Goal: Complete application form

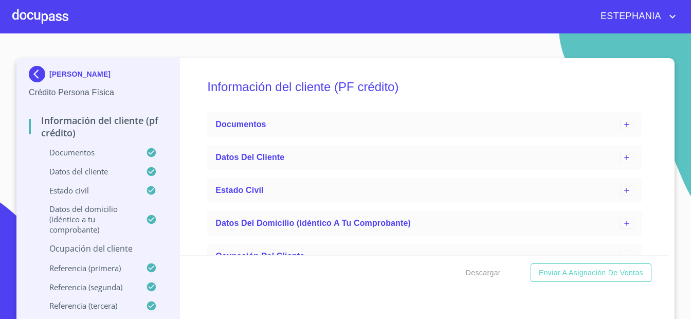
scroll to position [721, 0]
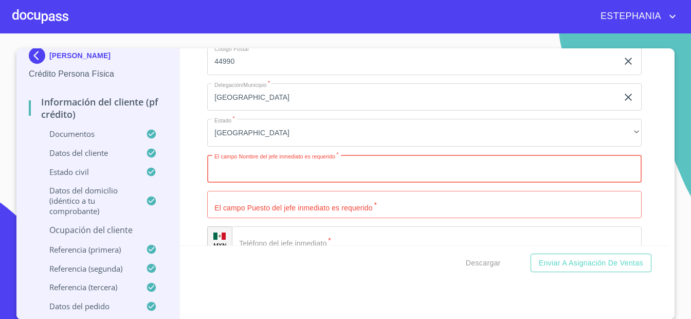
click at [330, 180] on input "Ocupación   *" at bounding box center [424, 169] width 434 height 28
paste input "Instituto Mexicano del Seguro Social"
click at [339, 203] on input "Ocupación   *" at bounding box center [424, 205] width 434 height 28
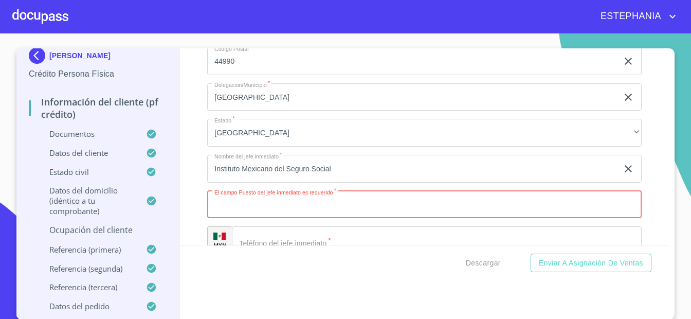
click at [375, 172] on input "Instituto Mexicano del Seguro Social" at bounding box center [412, 169] width 411 height 28
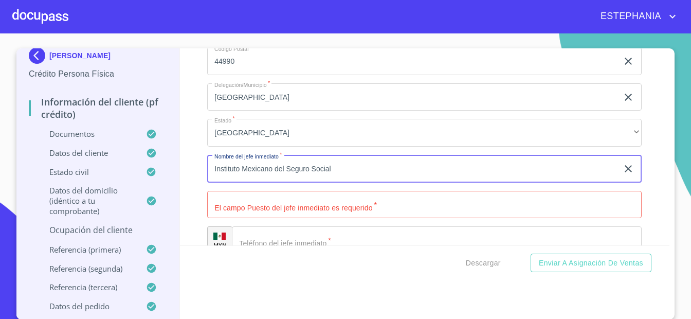
click at [375, 172] on input "Instituto Mexicano del Seguro Social" at bounding box center [412, 169] width 411 height 28
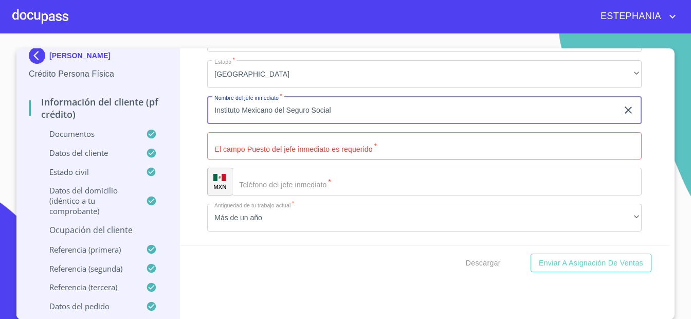
scroll to position [775, 0]
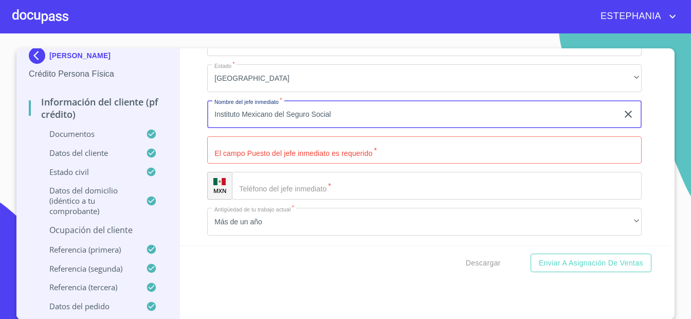
click at [213, 116] on input "Instituto Mexicano del Seguro Social" at bounding box center [412, 114] width 411 height 28
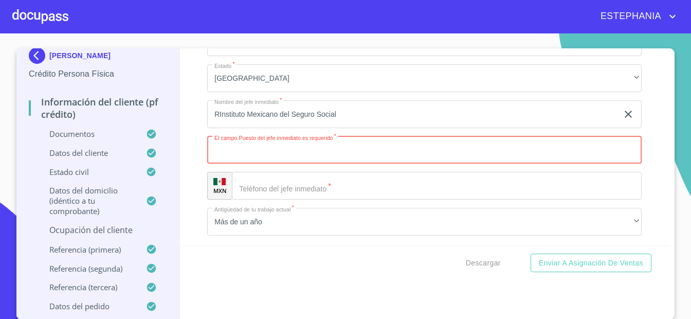
click at [287, 153] on input "Ocupación   *" at bounding box center [424, 150] width 434 height 28
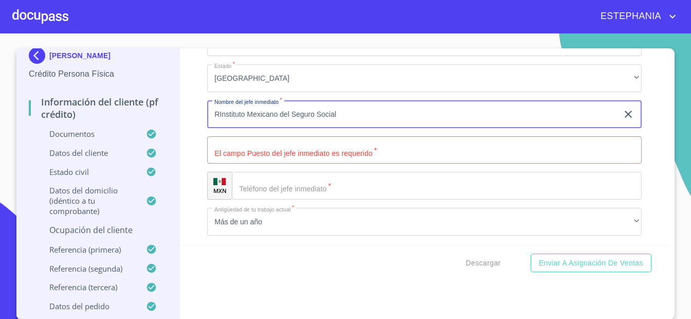
click at [218, 112] on input "RInstituto Mexicano del Seguro Social" at bounding box center [412, 114] width 411 height 28
type input "Instituto Mexicano del Seguro Social"
click at [392, 153] on input "Ocupación   *" at bounding box center [424, 150] width 434 height 28
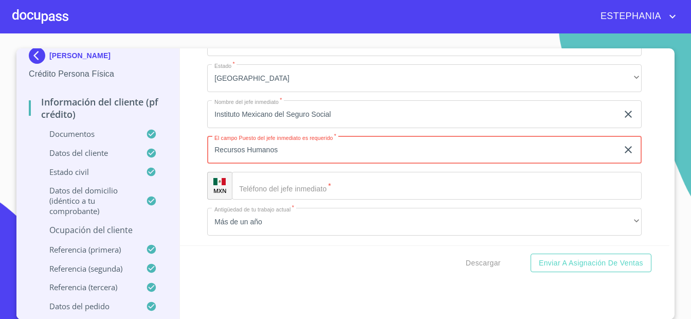
type input "Recursos Humanos"
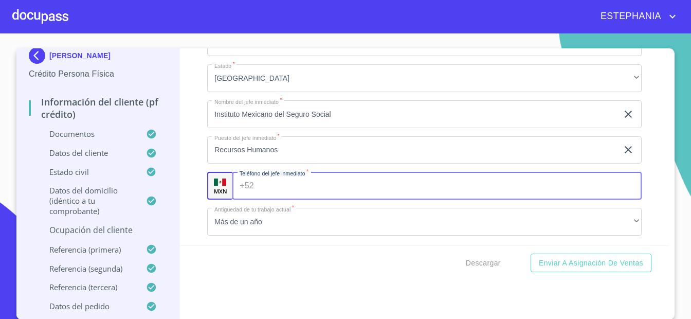
click at [345, 196] on input "Ocupación   *" at bounding box center [450, 186] width 384 height 28
paste input "[PHONE_NUMBER]"
click at [299, 284] on div "Información del cliente (PF crédito) Documentos Datos del cliente Estado Civil …" at bounding box center [425, 183] width 490 height 271
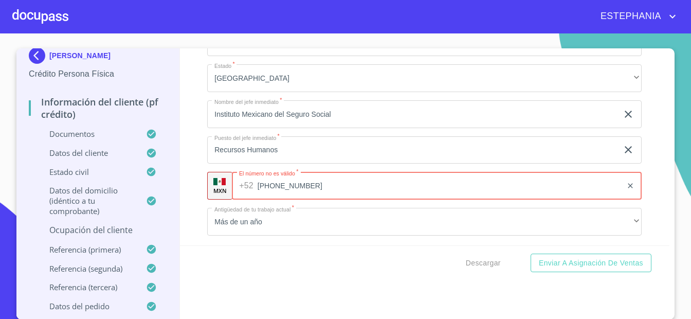
click at [272, 184] on input "[PHONE_NUMBER]" at bounding box center [440, 186] width 365 height 28
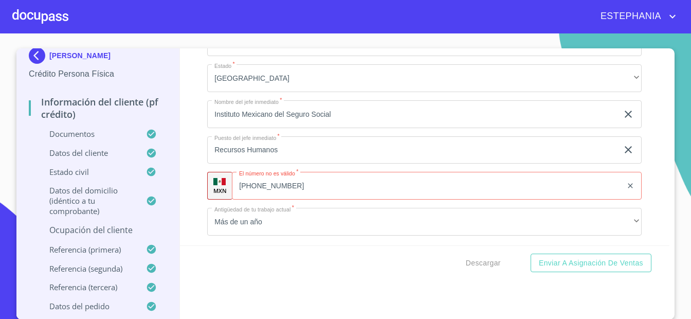
click at [380, 265] on div "Descargar Enviar a Asignación de Ventas" at bounding box center [425, 262] width 490 height 35
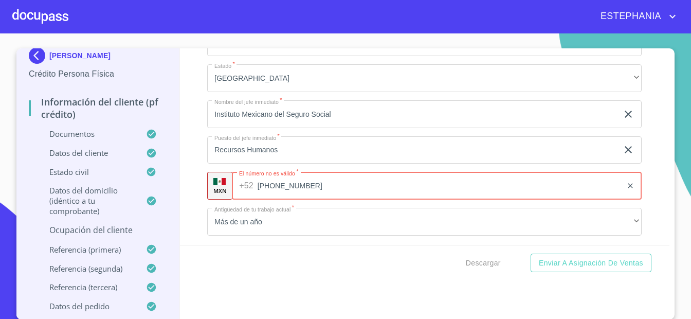
click at [258, 185] on input "[PHONE_NUMBER]" at bounding box center [440, 186] width 365 height 28
type input "[PHONE_NUMBER]"
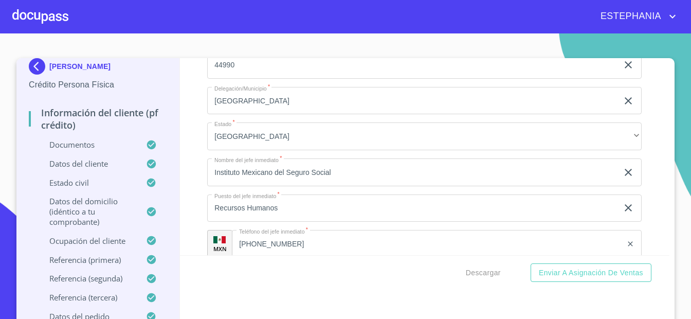
scroll to position [909, 0]
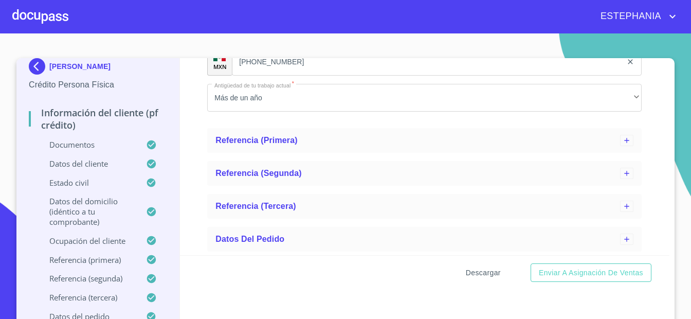
click at [475, 277] on span "Descargar" at bounding box center [483, 272] width 35 height 13
